Goal: Transaction & Acquisition: Obtain resource

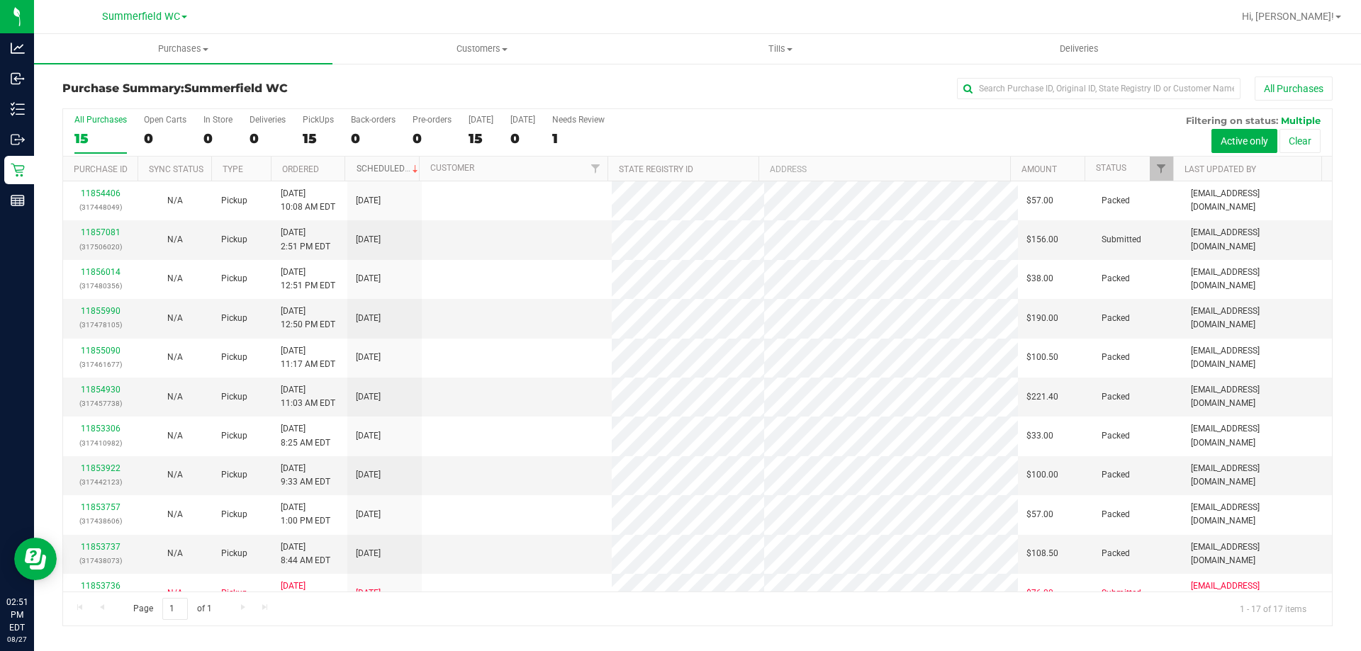
click at [380, 167] on link "Scheduled" at bounding box center [389, 169] width 65 height 10
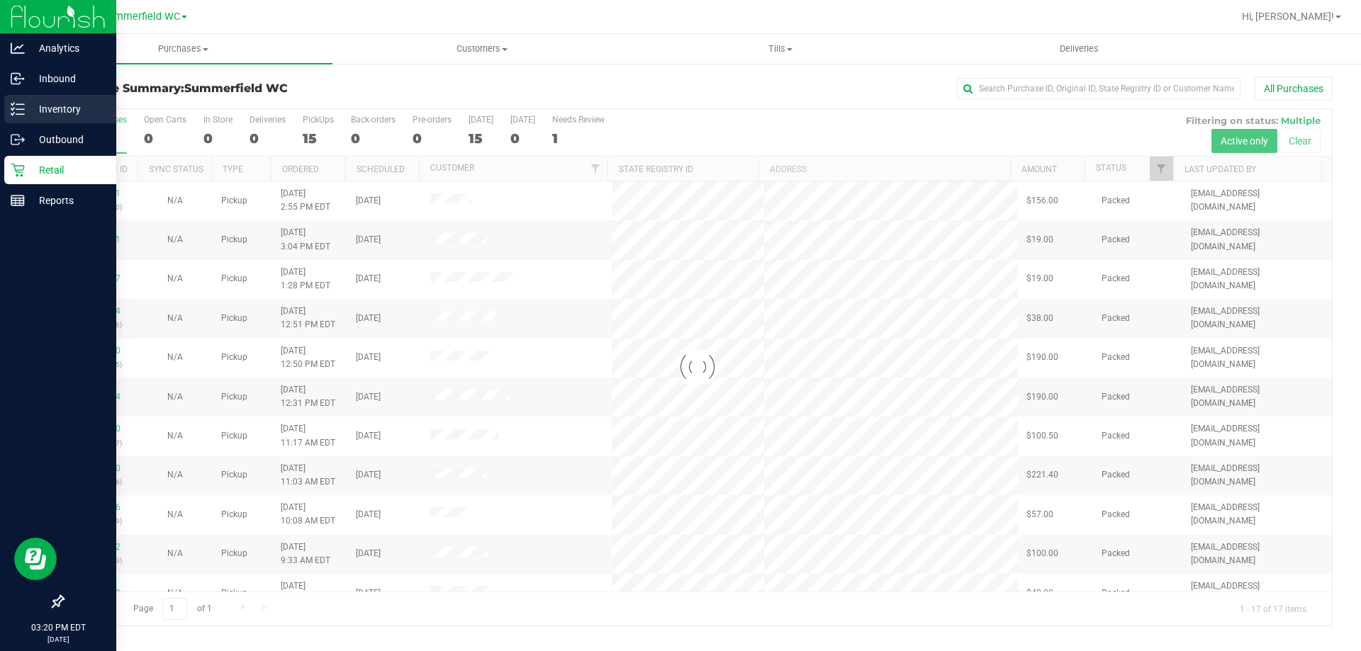
click at [23, 104] on line at bounding box center [20, 104] width 8 height 0
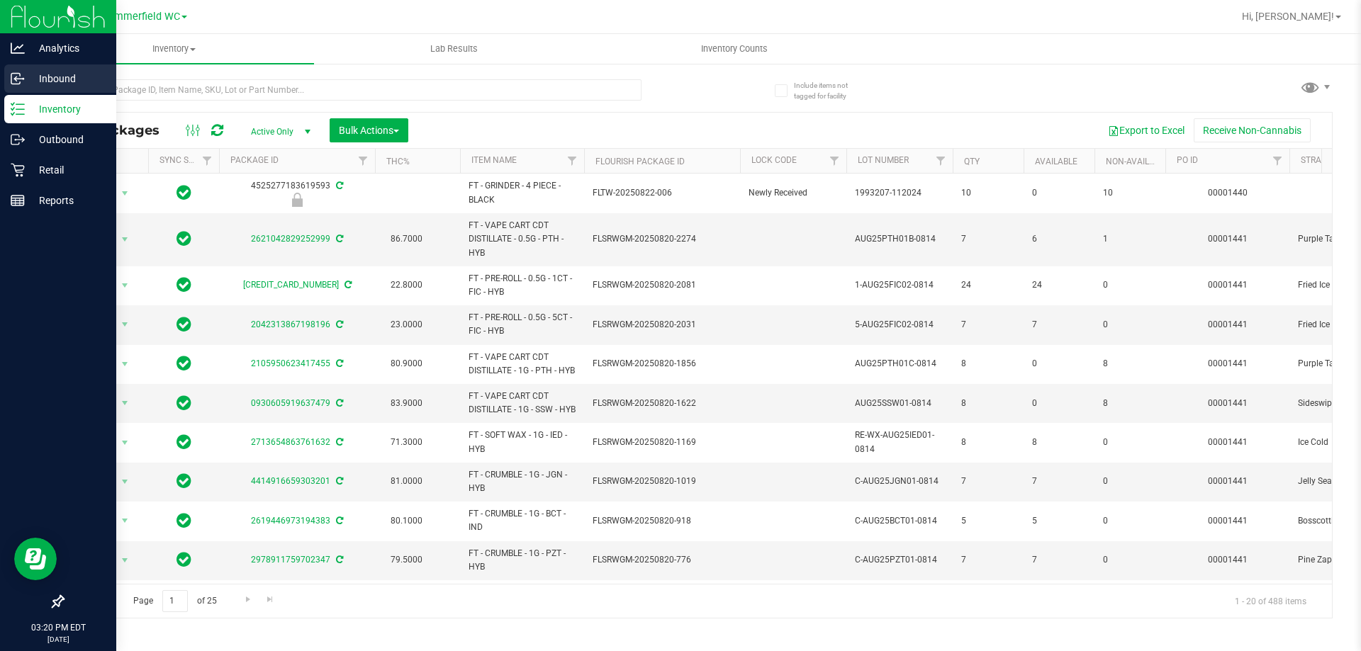
click at [33, 72] on p "Inbound" at bounding box center [67, 78] width 85 height 17
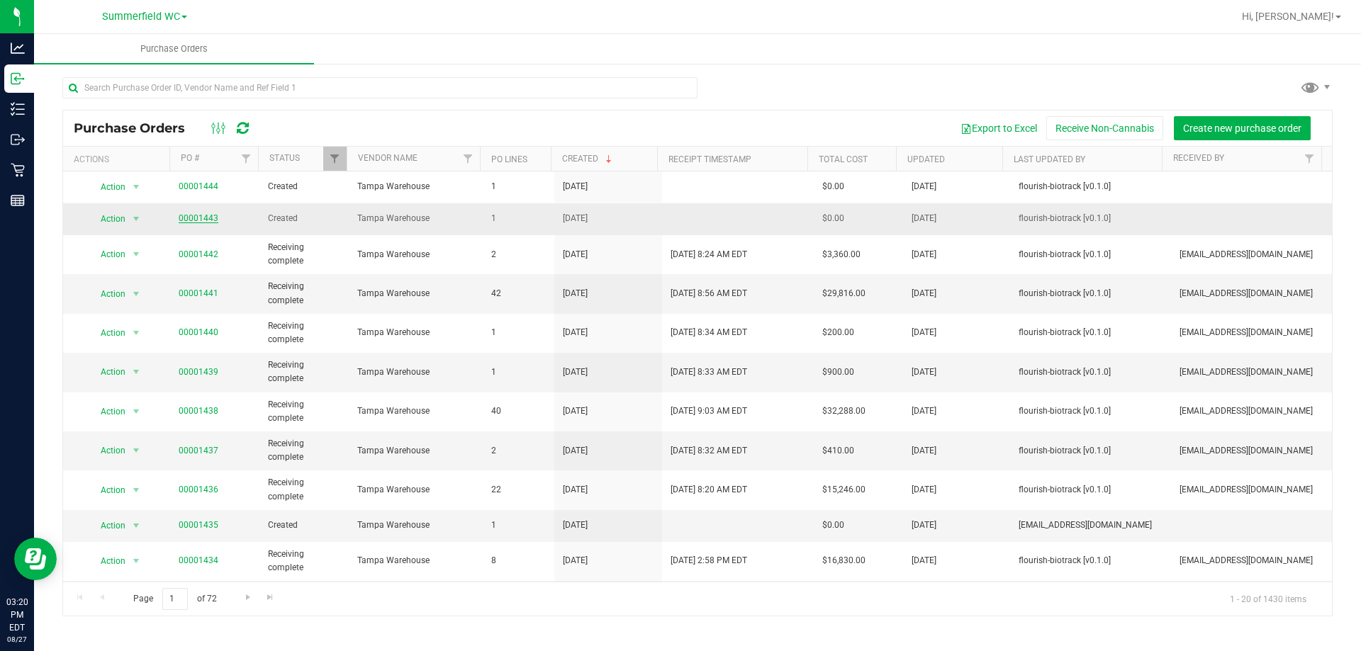
click at [209, 215] on link "00001443" at bounding box center [199, 218] width 40 height 10
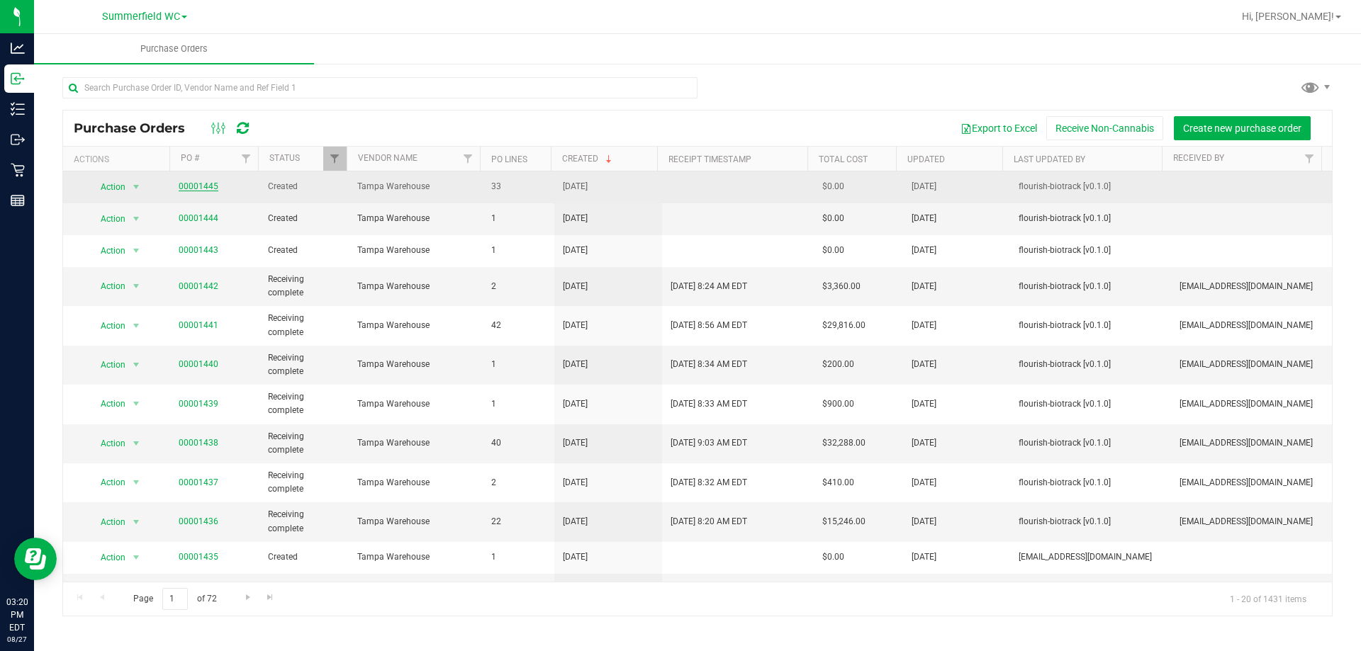
click at [215, 187] on link "00001445" at bounding box center [199, 186] width 40 height 10
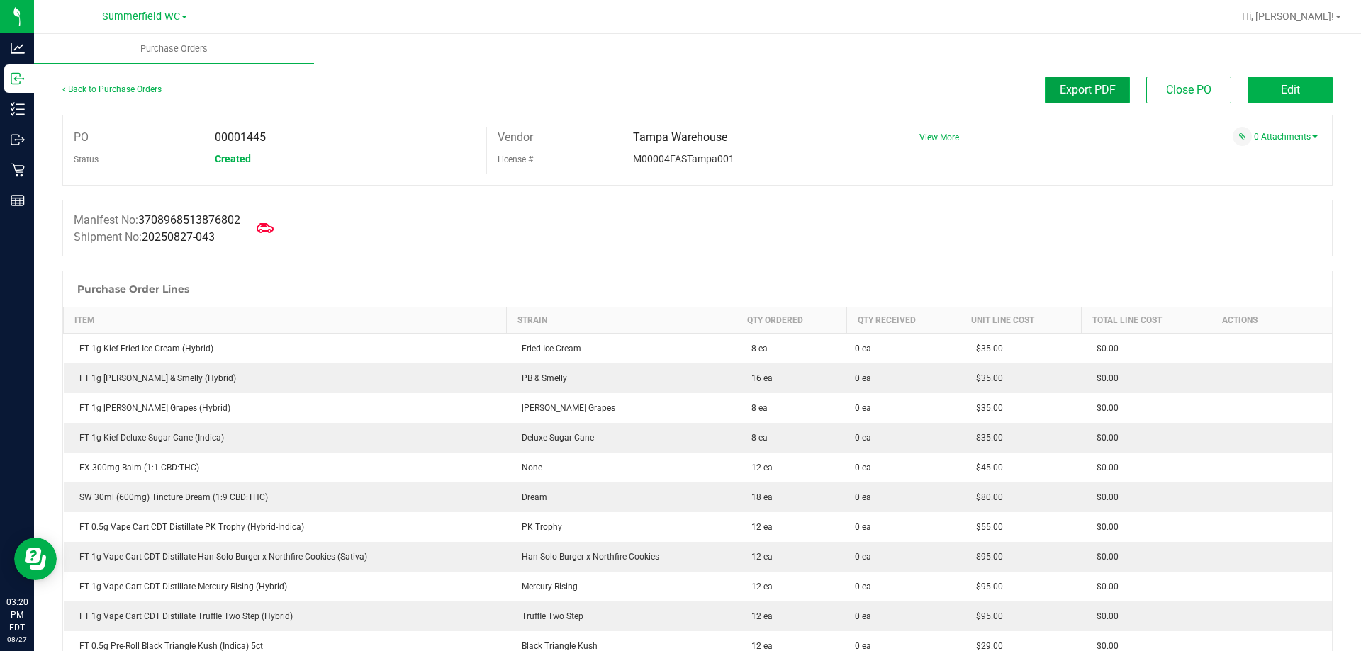
click at [1079, 92] on span "Export PDF" at bounding box center [1088, 89] width 56 height 13
